Goal: Navigation & Orientation: Understand site structure

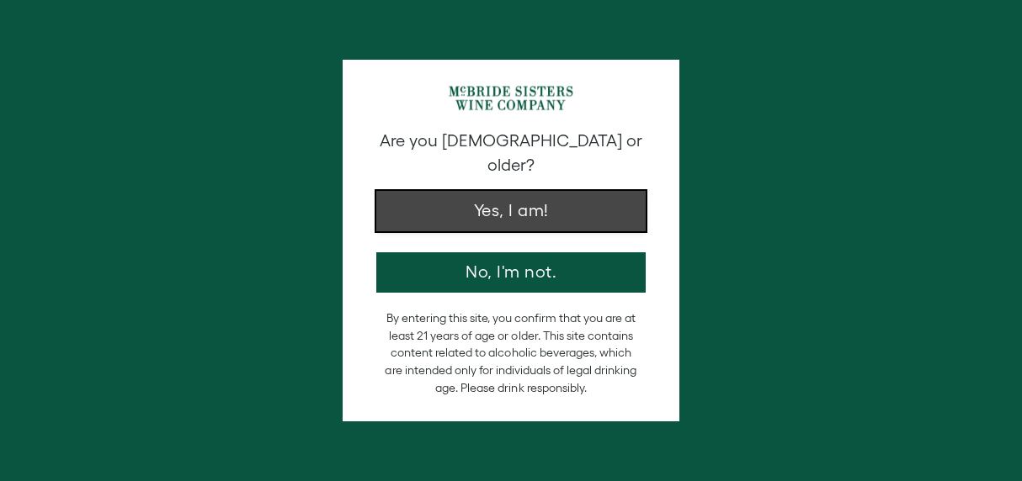
click at [586, 191] on button "Yes, I am!" at bounding box center [510, 211] width 269 height 40
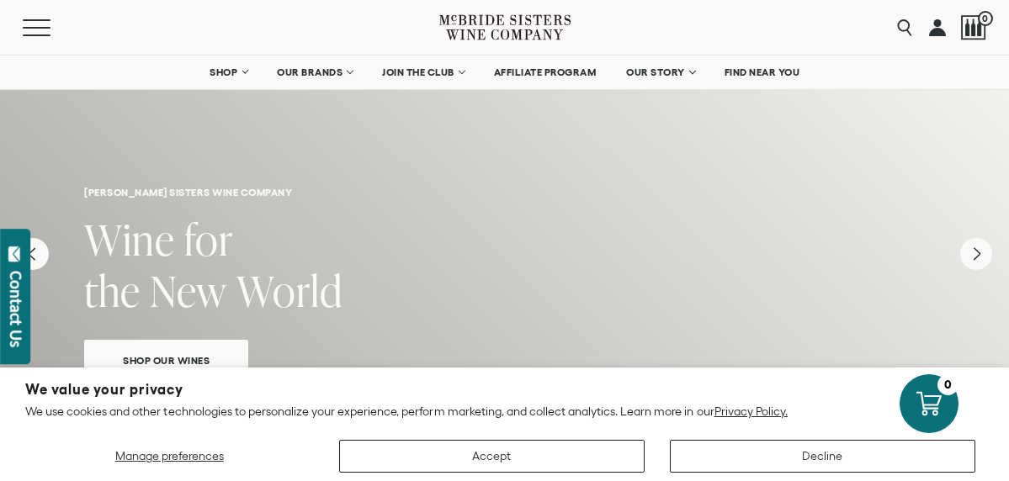
scroll to position [45, 0]
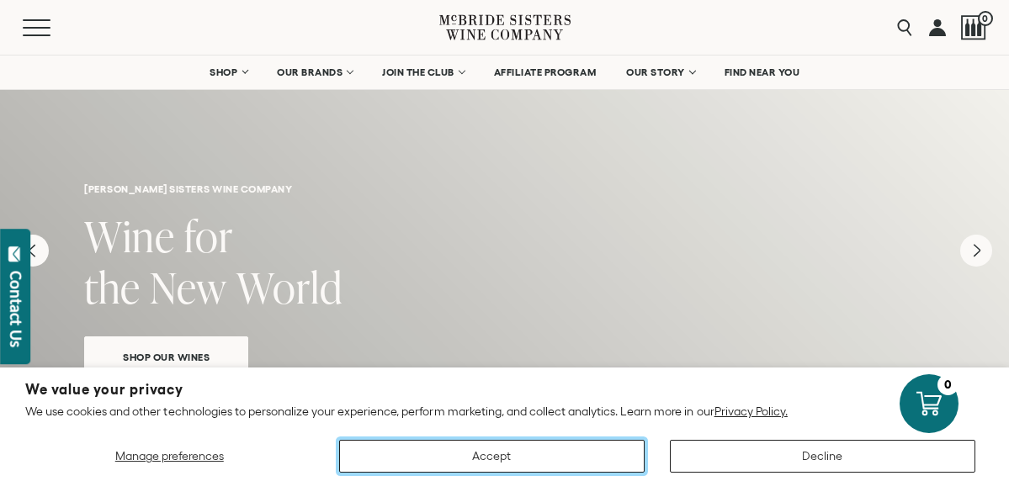
click at [586, 444] on button "Accept" at bounding box center [491, 456] width 305 height 33
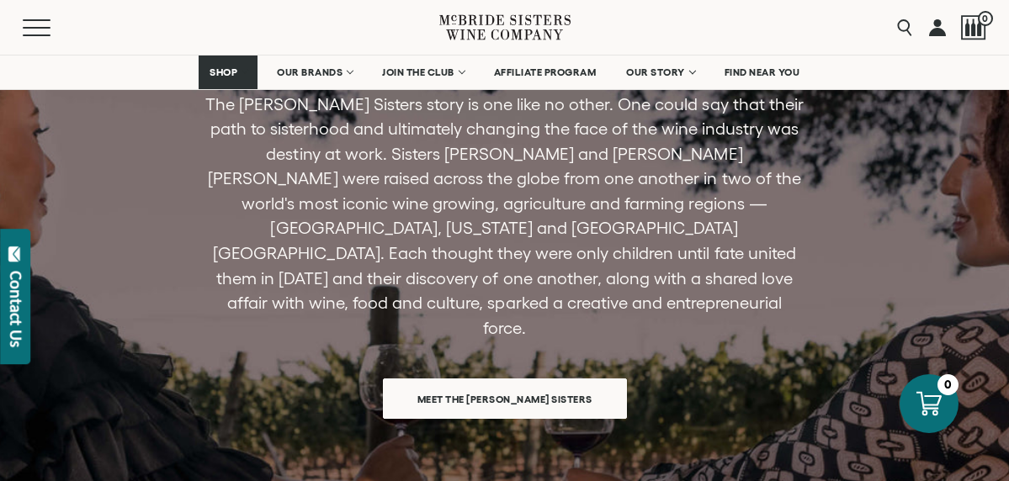
scroll to position [5052, 0]
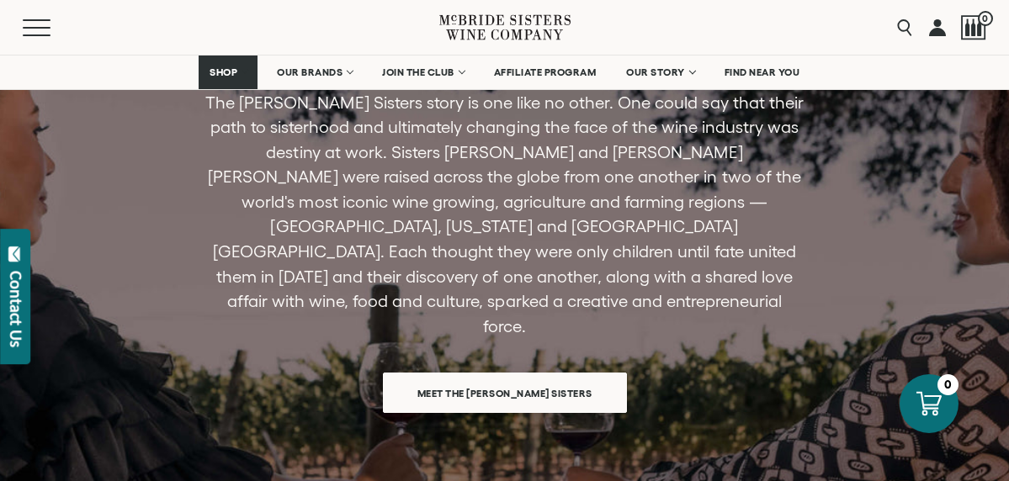
click at [584, 377] on span "Meet the McBride Sisters" at bounding box center [505, 393] width 234 height 33
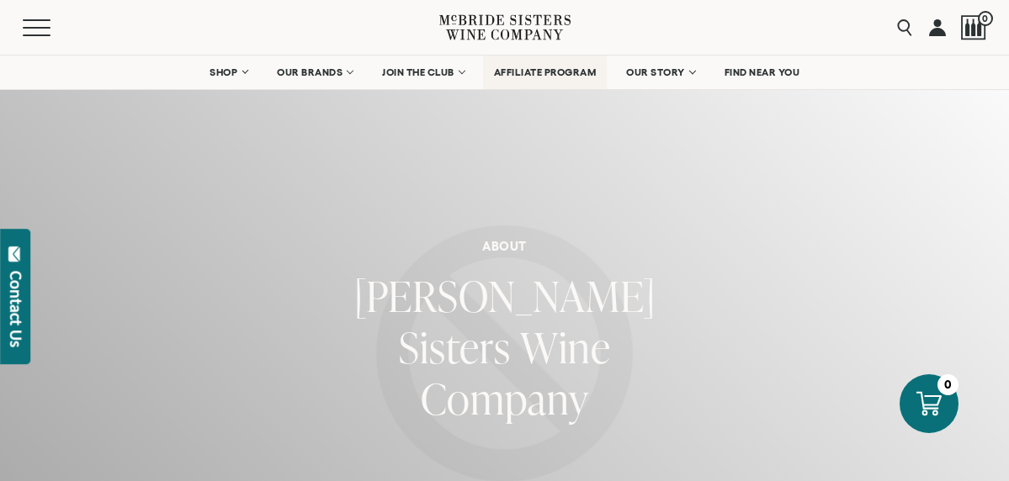
click at [526, 75] on span "AFFILIATE PROGRAM" at bounding box center [545, 72] width 103 height 12
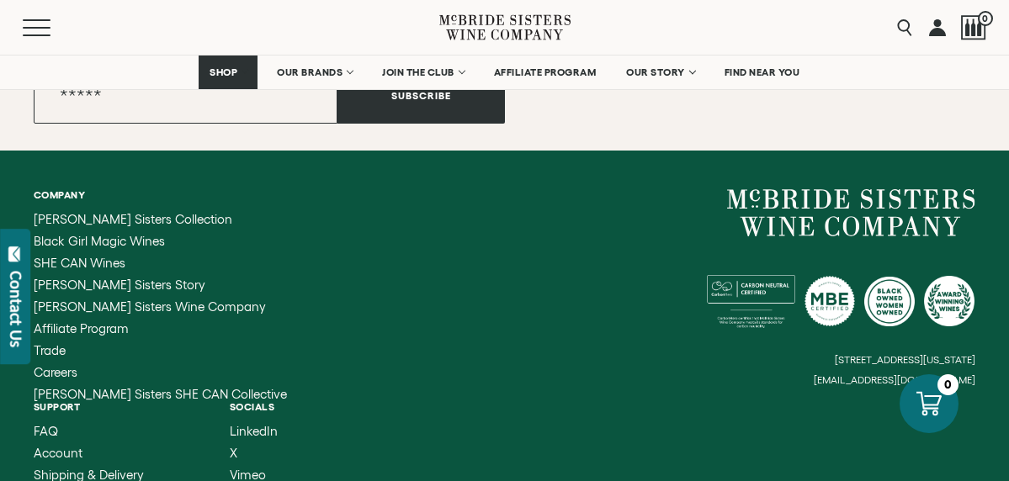
scroll to position [2272, 0]
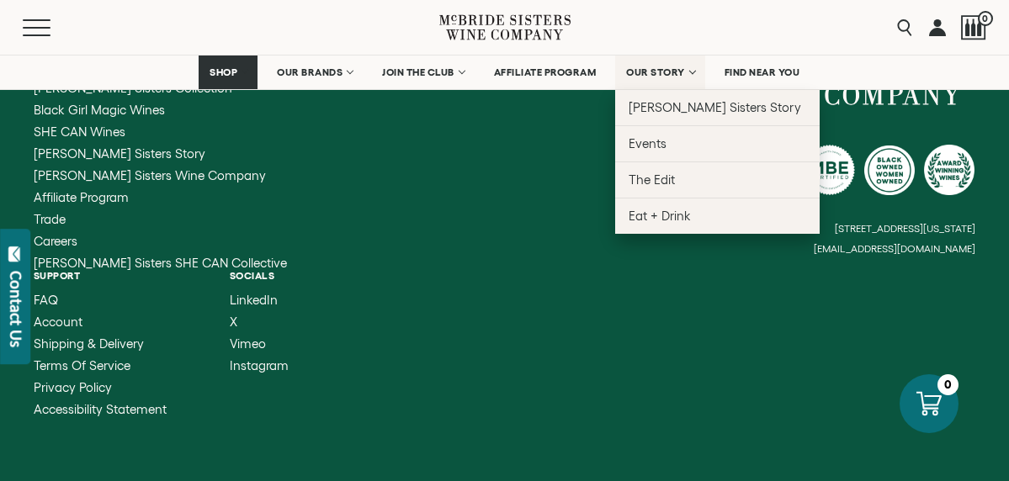
click at [654, 72] on span "OUR STORY" at bounding box center [655, 72] width 59 height 12
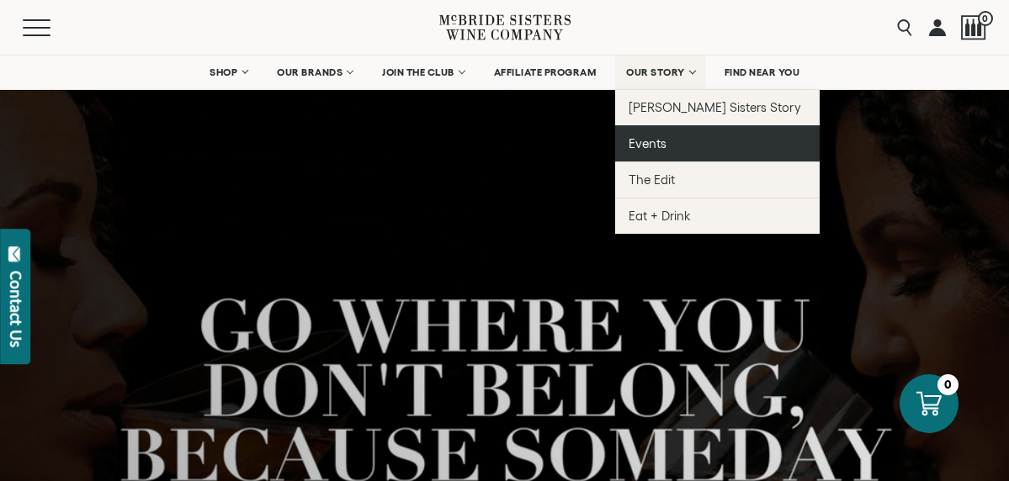
click at [664, 140] on span "Events" at bounding box center [648, 143] width 38 height 14
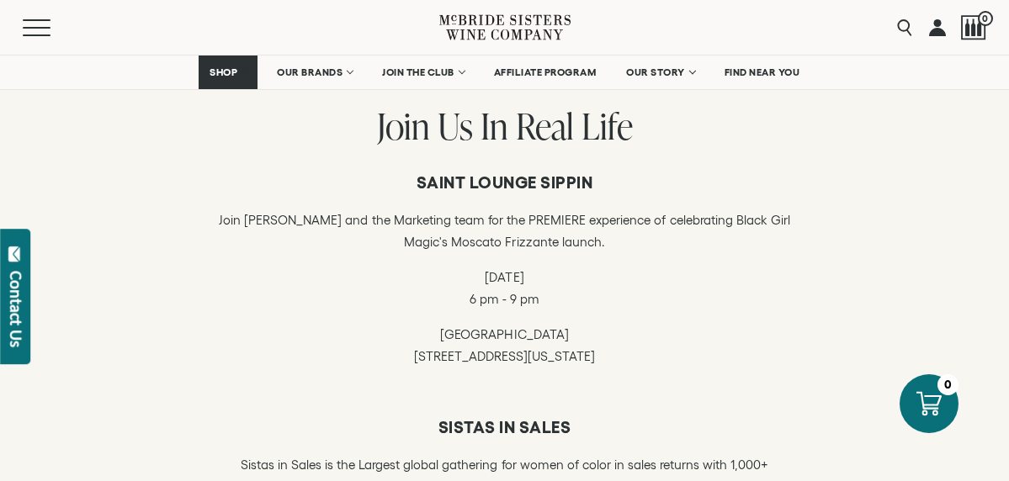
scroll to position [379, 0]
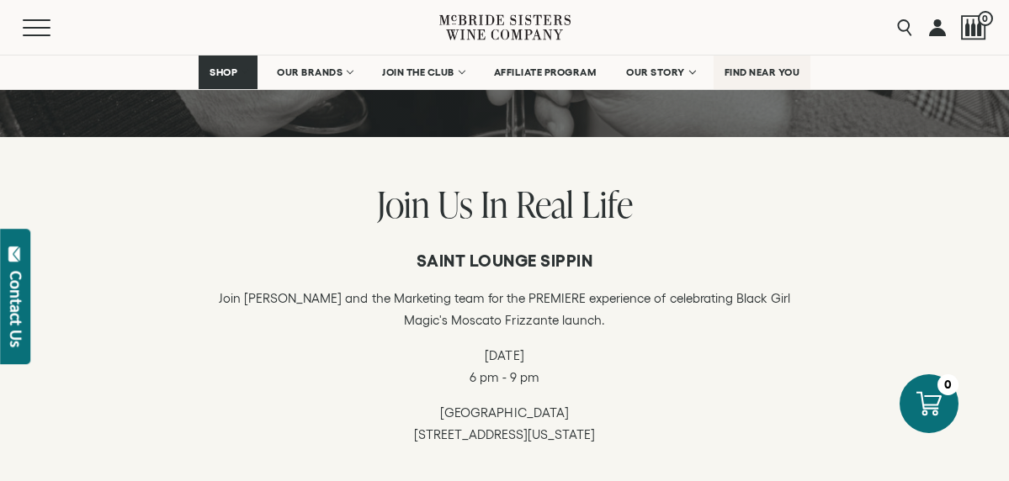
click at [745, 76] on span "FIND NEAR YOU" at bounding box center [762, 72] width 76 height 12
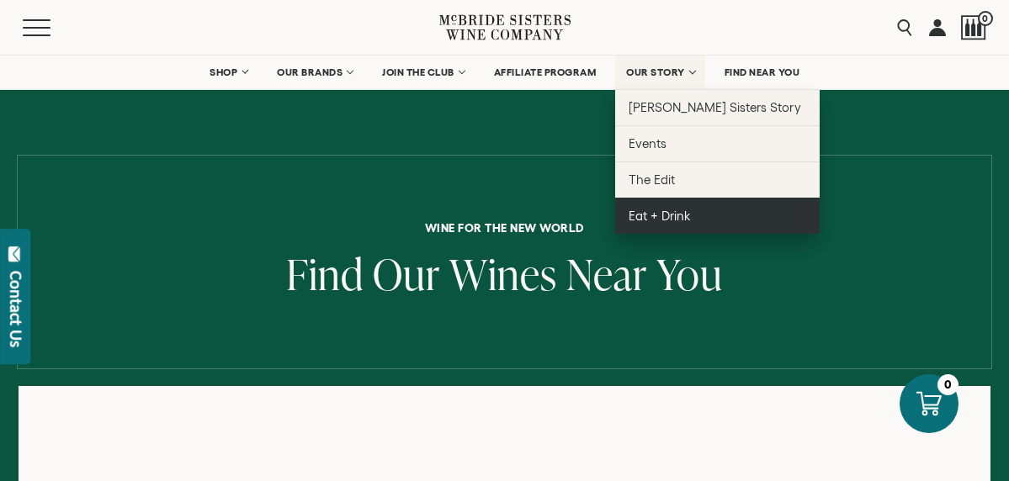
click at [677, 205] on link "Eat + Drink" at bounding box center [717, 216] width 204 height 36
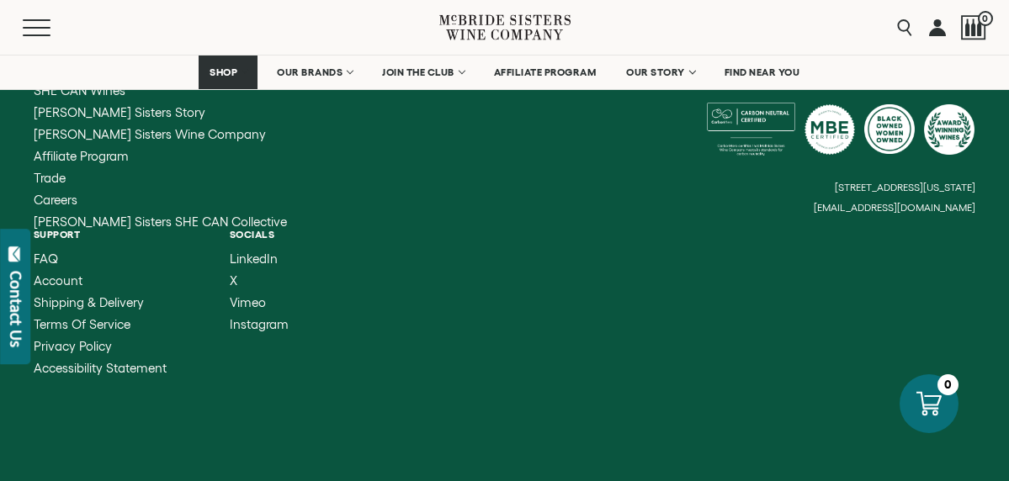
scroll to position [4875, 0]
